Goal: Information Seeking & Learning: Learn about a topic

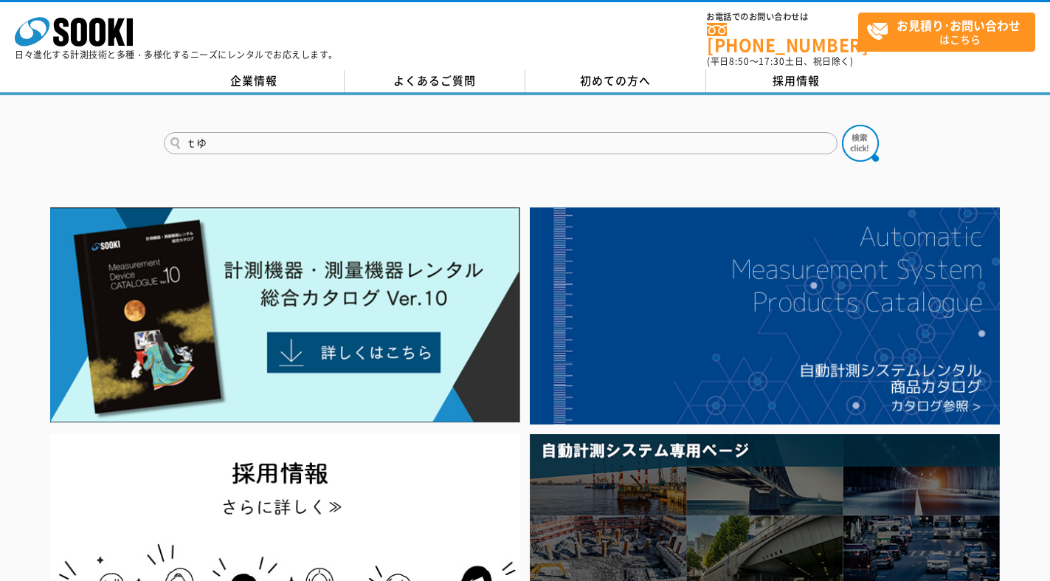
type input "ｔ"
type input "ゆ"
click at [842, 125] on button at bounding box center [860, 143] width 37 height 37
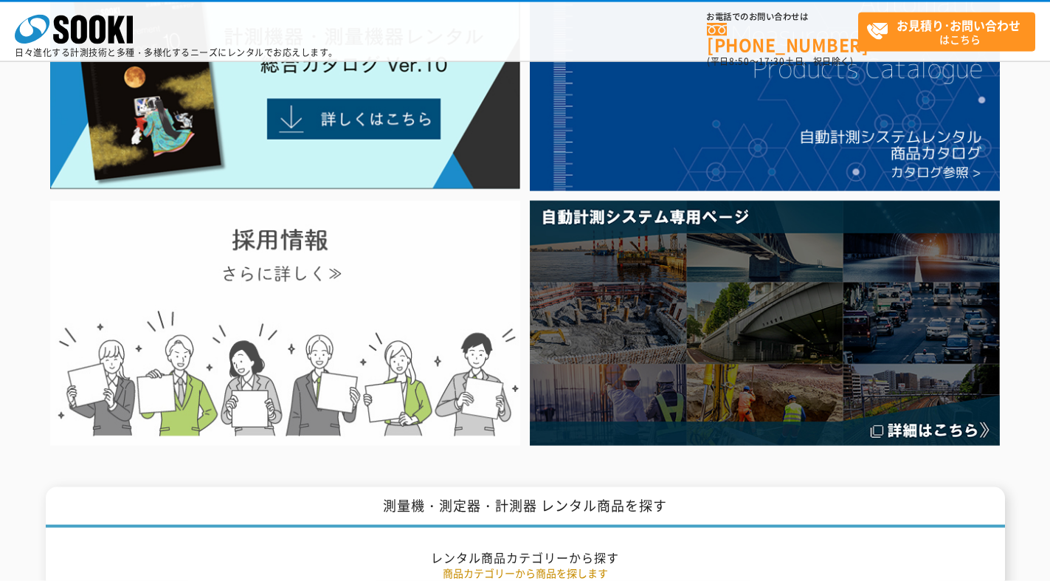
scroll to position [213, 0]
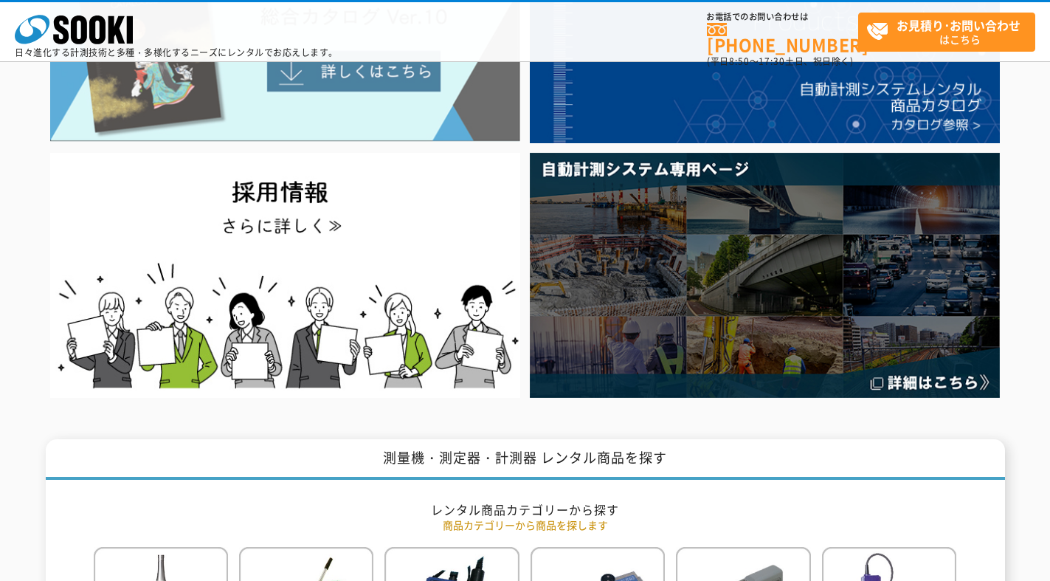
click at [385, 91] on img at bounding box center [285, 34] width 470 height 216
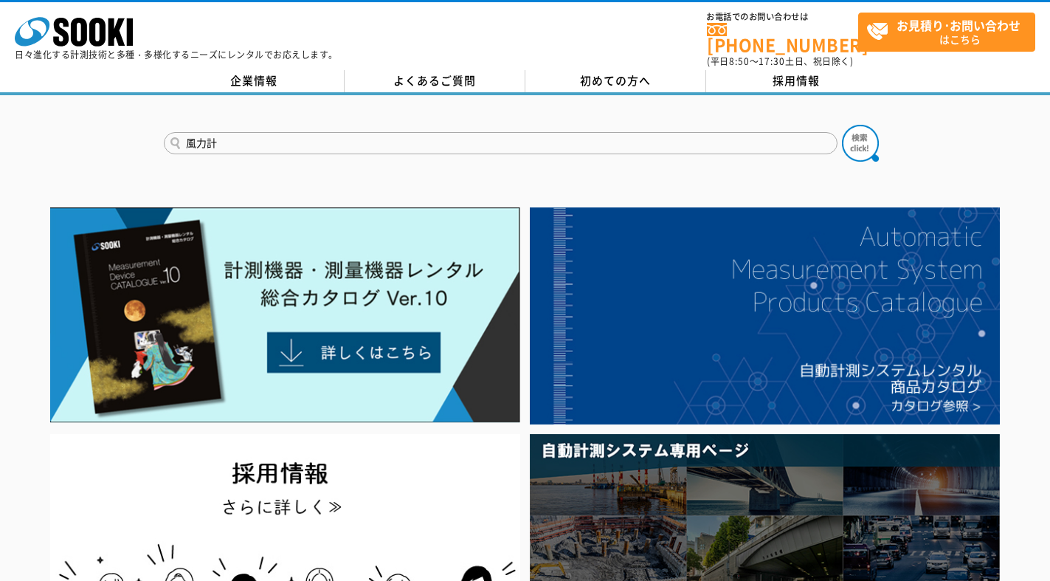
click at [317, 133] on input "風力計" at bounding box center [501, 143] width 674 height 22
type input "風速計"
click at [858, 139] on img at bounding box center [860, 143] width 37 height 37
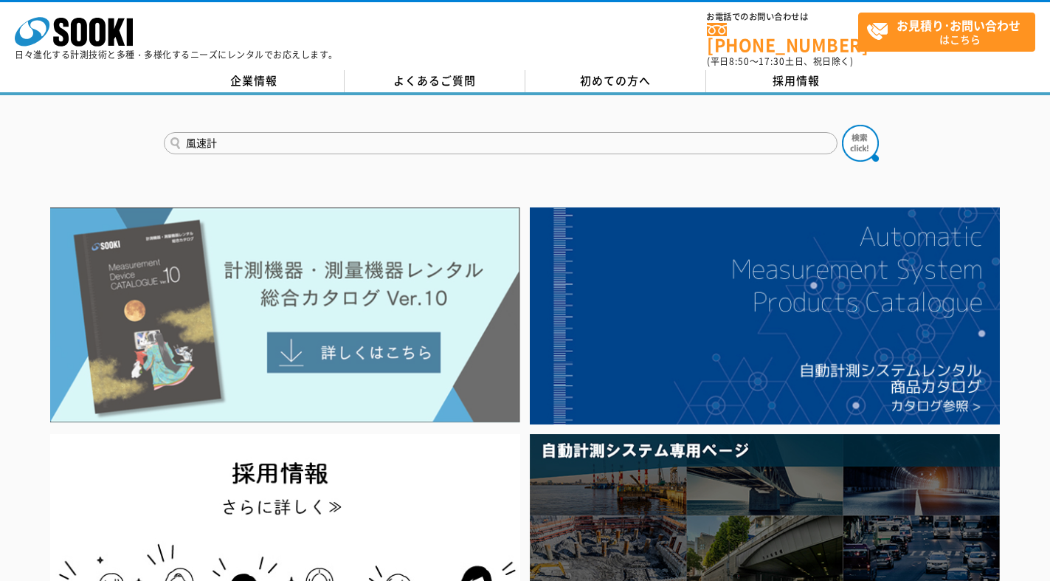
click at [314, 352] on img at bounding box center [285, 315] width 470 height 216
click at [387, 352] on img at bounding box center [285, 315] width 470 height 216
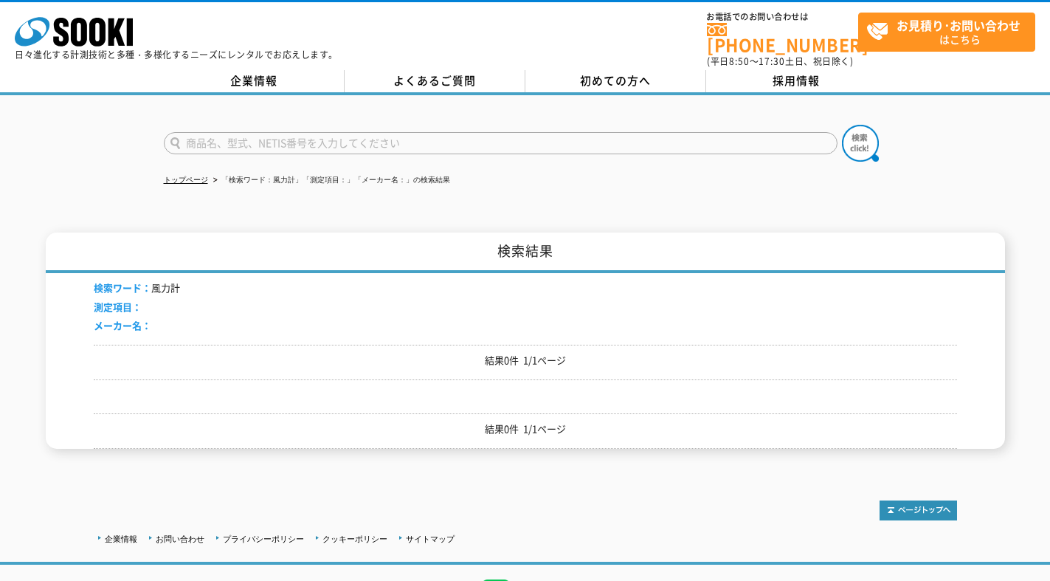
click at [277, 139] on input "text" at bounding box center [501, 143] width 674 height 22
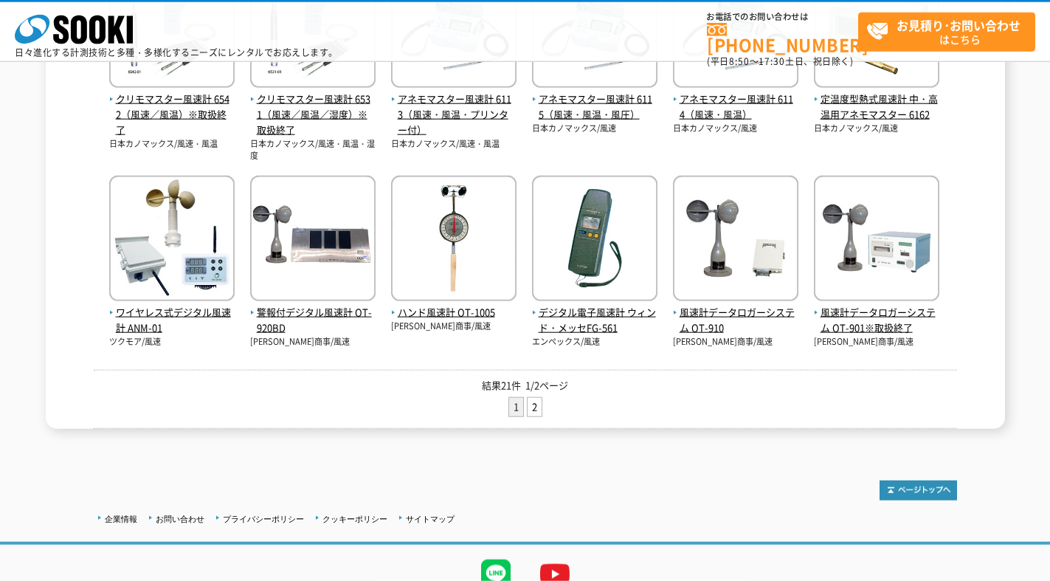
scroll to position [678, 0]
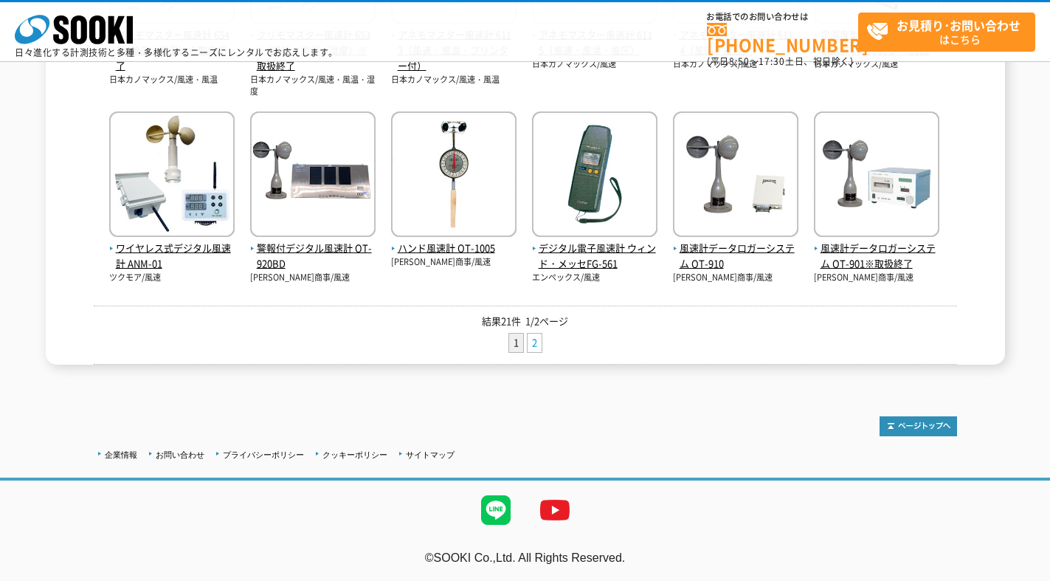
click at [534, 346] on link "2" at bounding box center [535, 343] width 14 height 18
click at [176, 249] on span "ワイヤレス式デジタル風速計 ANM-01" at bounding box center [171, 256] width 125 height 31
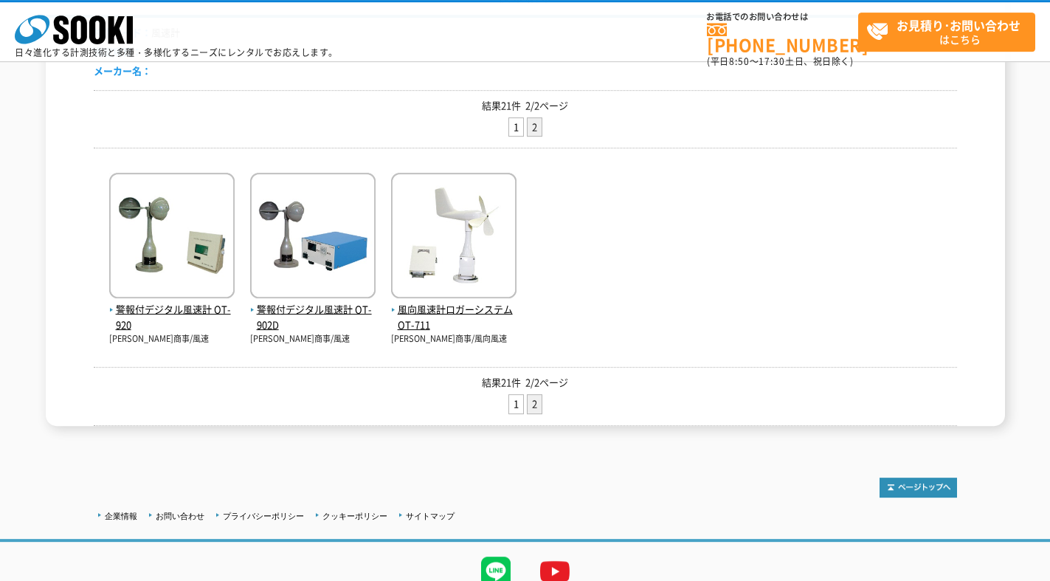
scroll to position [213, 0]
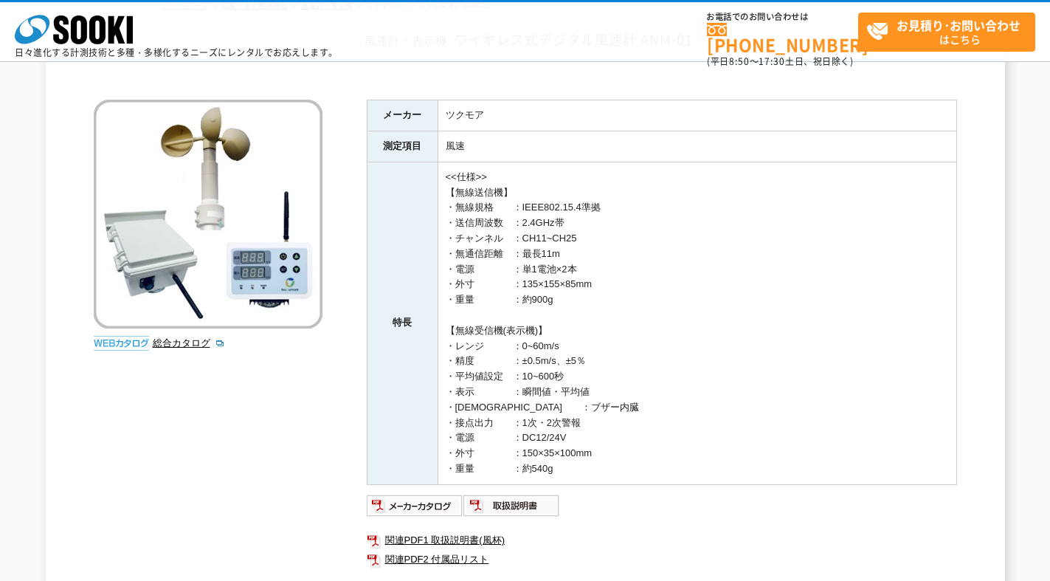
scroll to position [213, 0]
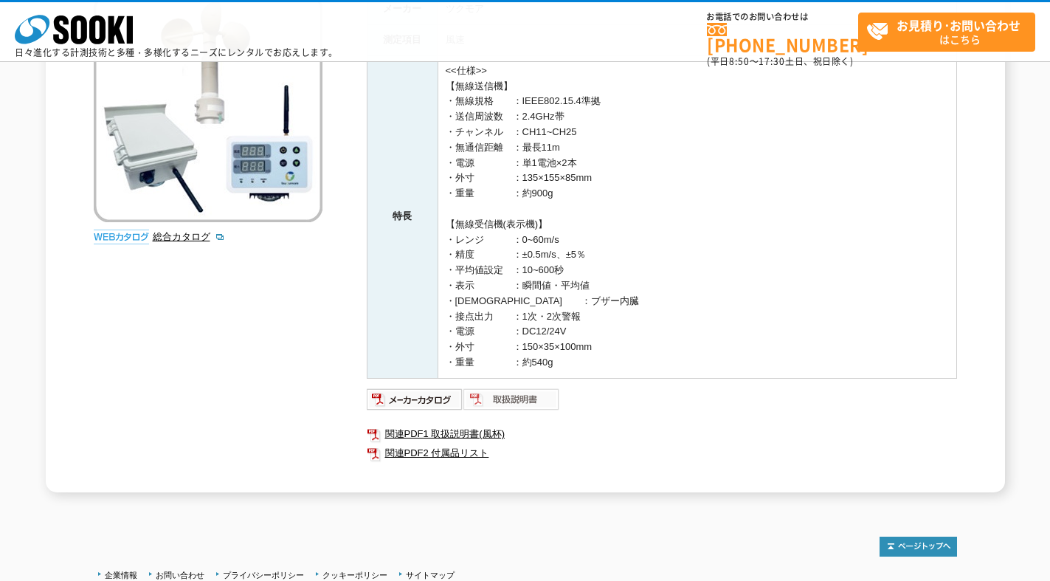
click at [506, 407] on img at bounding box center [511, 399] width 97 height 24
click at [651, 7] on div "株式会社 ソーキ spMenu 日々進化する計測技術と多種・多様化するニーズにレンタルでお応えします。 お電話でのお問い合わせは [PHONE_NUMBER]…" at bounding box center [525, 35] width 1050 height 66
click at [430, 401] on img at bounding box center [415, 399] width 97 height 24
